Goal: Task Accomplishment & Management: Use online tool/utility

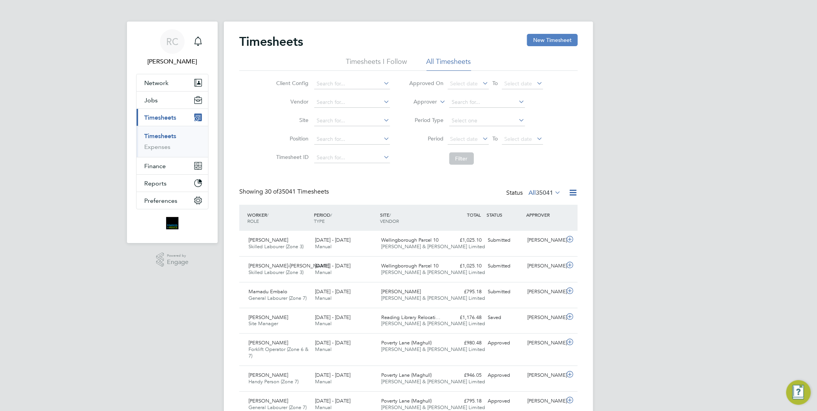
click at [551, 43] on button "New Timesheet" at bounding box center [552, 40] width 51 height 12
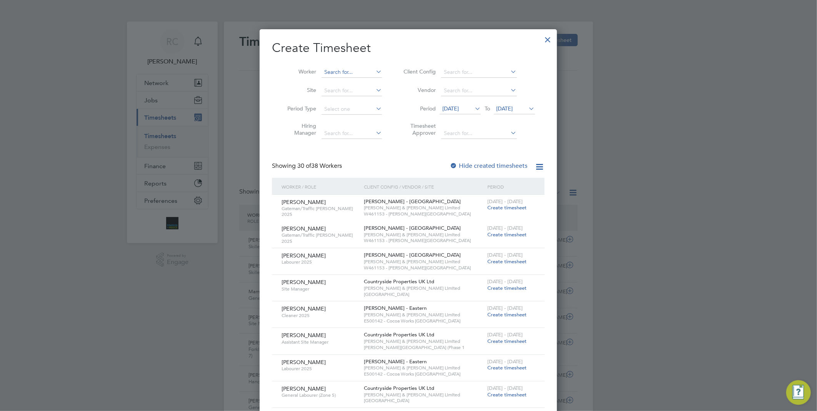
click at [332, 68] on input at bounding box center [352, 72] width 60 height 11
click at [355, 93] on li "[PERSON_NAME] - D an Raschitor" at bounding box center [379, 93] width 117 height 10
type input "[PERSON_NAME]"
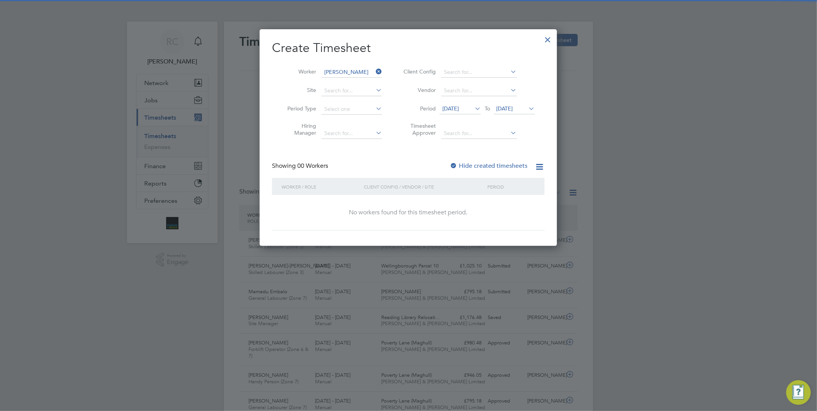
click at [484, 163] on label "Hide created timesheets" at bounding box center [489, 166] width 78 height 8
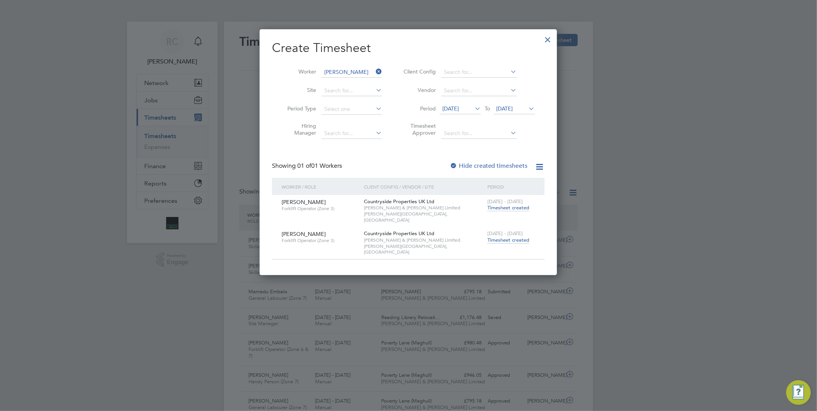
click at [506, 237] on span "Timesheet created" at bounding box center [508, 240] width 42 height 7
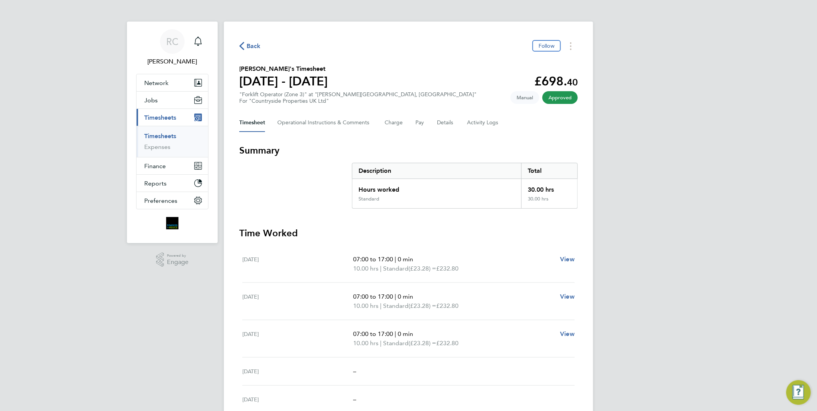
click at [252, 48] on span "Back" at bounding box center [254, 46] width 14 height 9
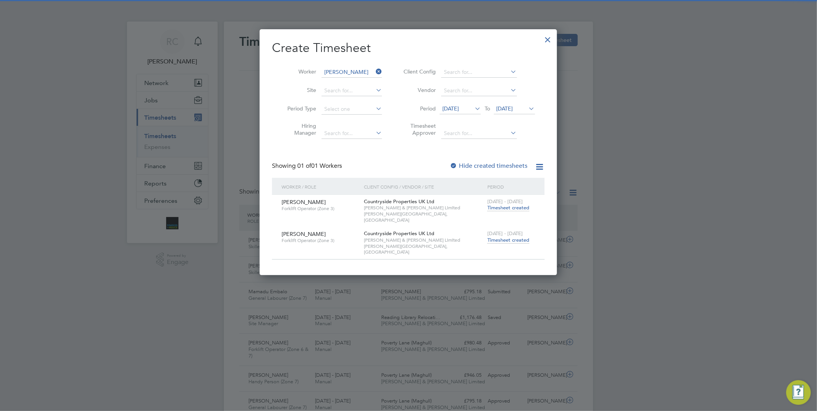
click at [374, 68] on icon at bounding box center [374, 71] width 0 height 11
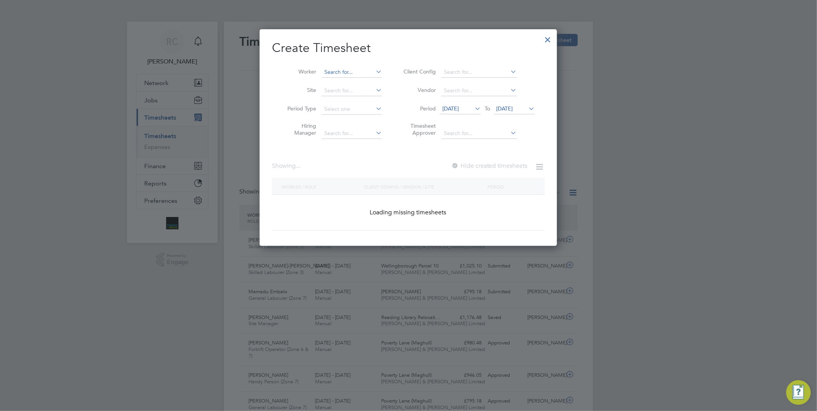
click at [367, 71] on input at bounding box center [352, 72] width 60 height 11
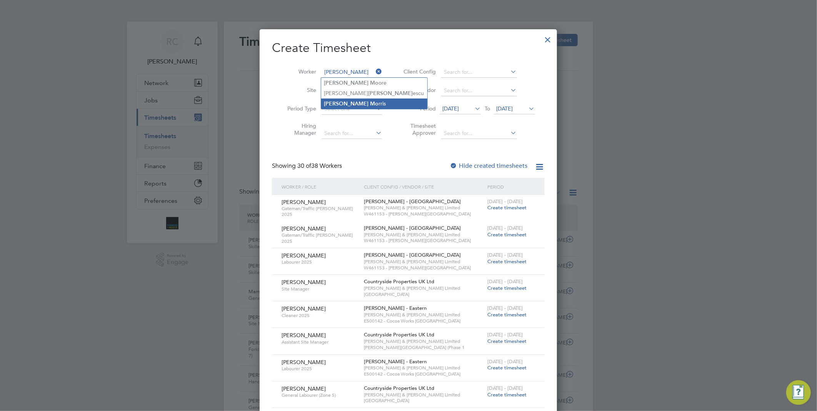
click at [370, 101] on b "Mo" at bounding box center [374, 103] width 8 height 7
type input "[PERSON_NAME]"
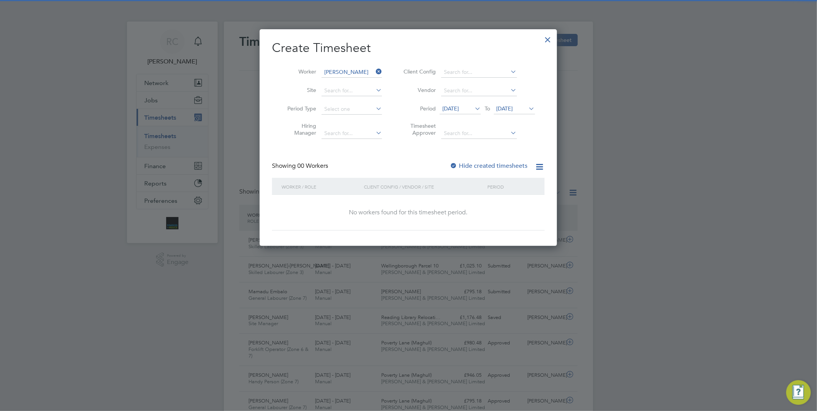
click at [472, 162] on label "Hide created timesheets" at bounding box center [489, 166] width 78 height 8
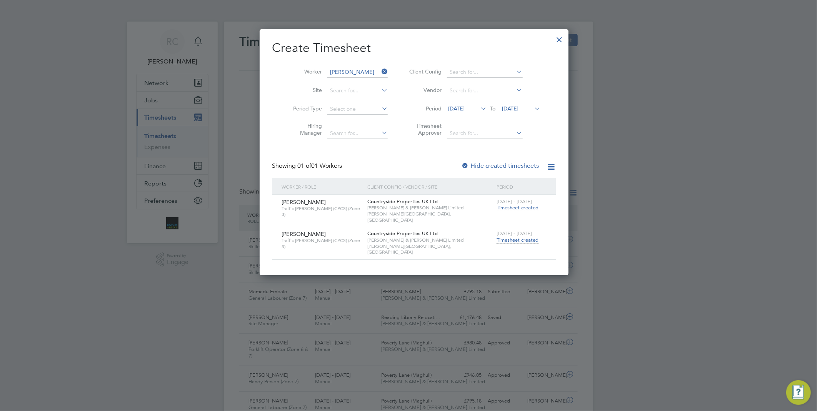
click at [504, 237] on span "Timesheet created" at bounding box center [518, 240] width 42 height 7
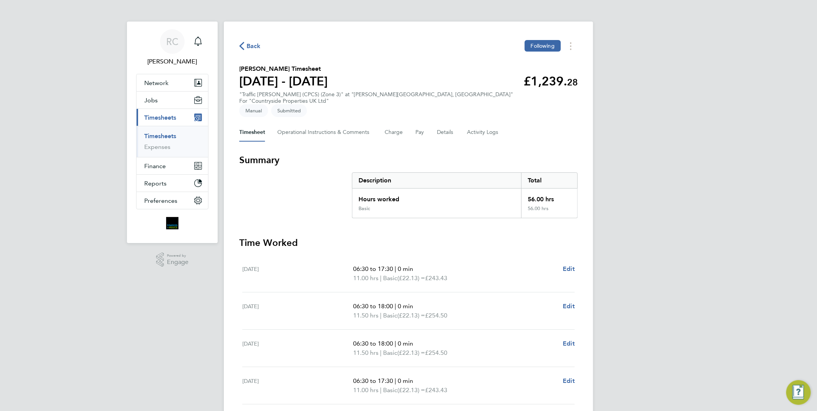
click at [254, 43] on span "Back" at bounding box center [254, 46] width 14 height 9
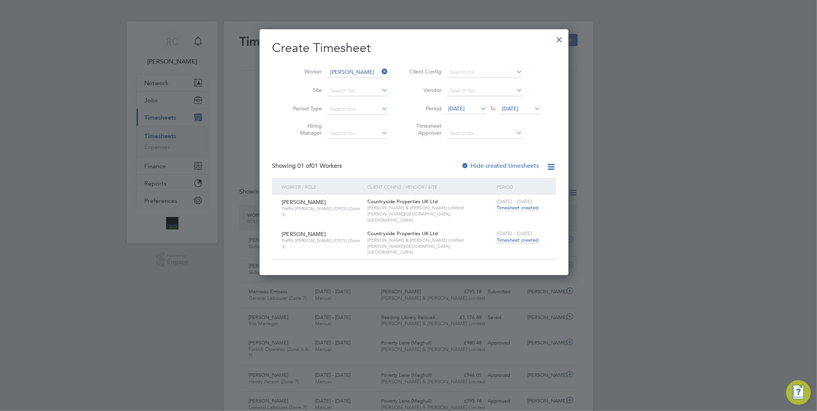
click at [380, 68] on icon at bounding box center [380, 71] width 0 height 11
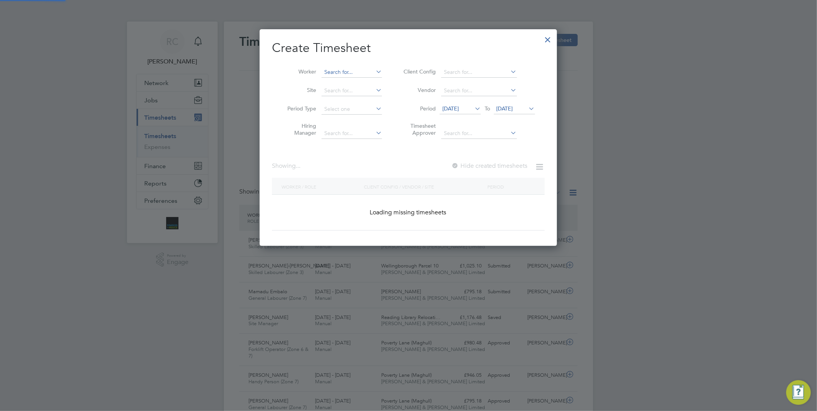
click at [360, 67] on input at bounding box center [352, 72] width 60 height 11
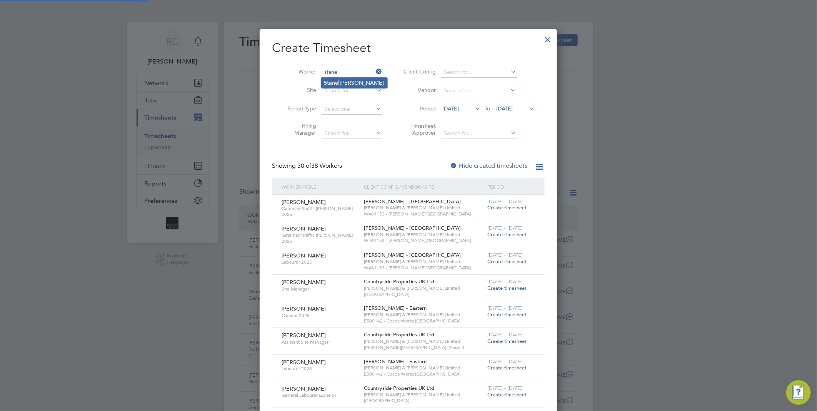
click at [359, 81] on li "[PERSON_NAME]" at bounding box center [354, 83] width 66 height 10
type input "[PERSON_NAME]"
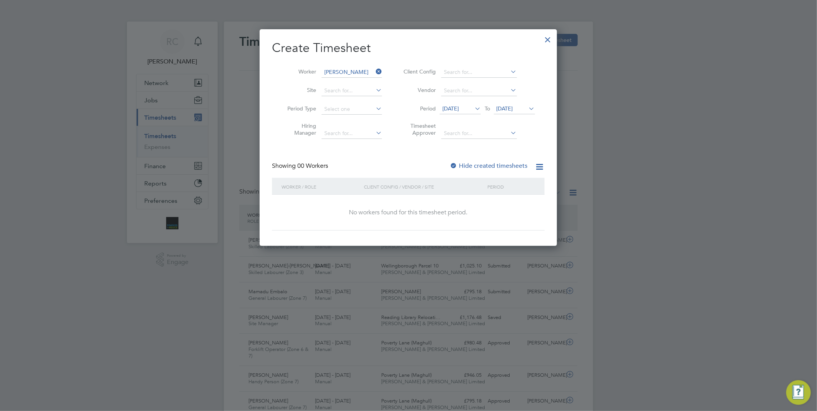
click at [500, 165] on label "Hide created timesheets" at bounding box center [489, 166] width 78 height 8
click at [501, 165] on label "Hide created timesheets" at bounding box center [489, 166] width 78 height 8
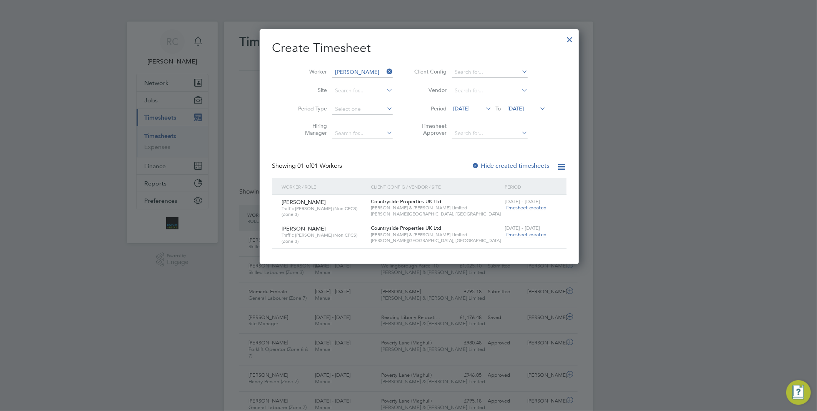
click at [505, 232] on span "Timesheet created" at bounding box center [526, 234] width 42 height 7
